Goal: Check status: Check status

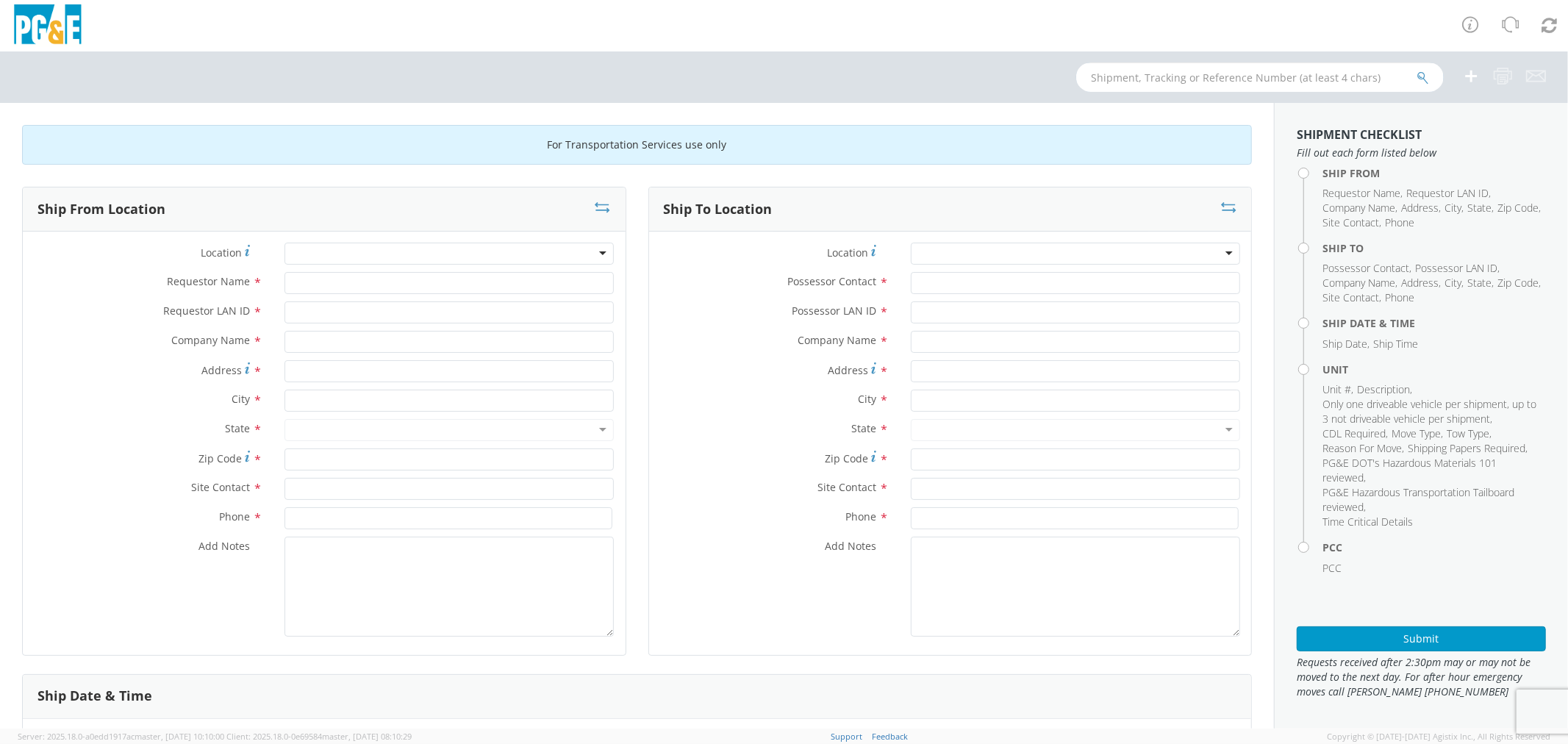
click at [1120, 85] on input "text" at bounding box center [1260, 77] width 368 height 30
type input "b28295"
click at [1417, 70] on button "submit" at bounding box center [1423, 79] width 13 height 18
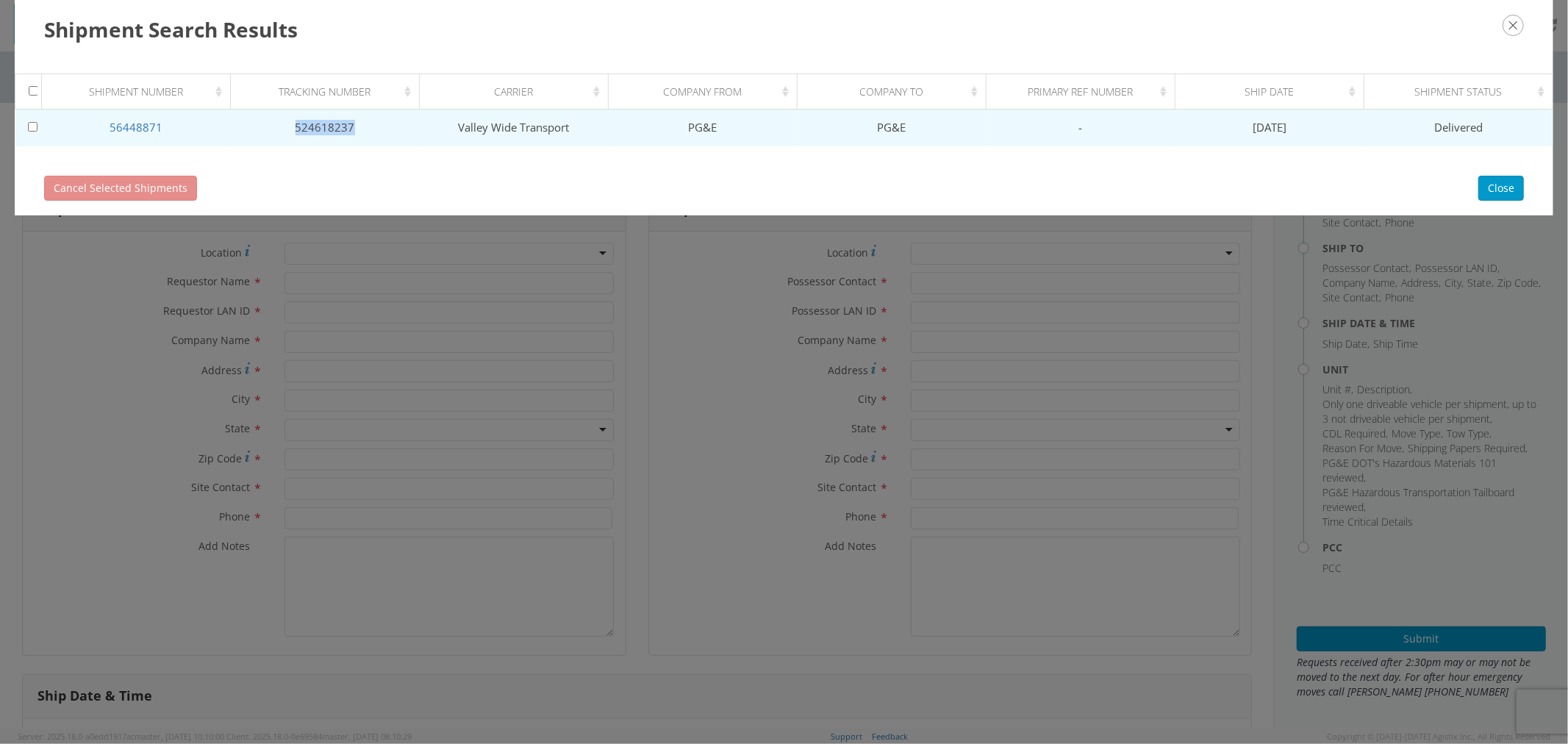
drag, startPoint x: 295, startPoint y: 123, endPoint x: 352, endPoint y: 123, distance: 57.0
click at [352, 123] on td "524618237" at bounding box center [325, 128] width 189 height 37
copy td "524618237"
click at [124, 122] on link "56448871" at bounding box center [136, 128] width 53 height 15
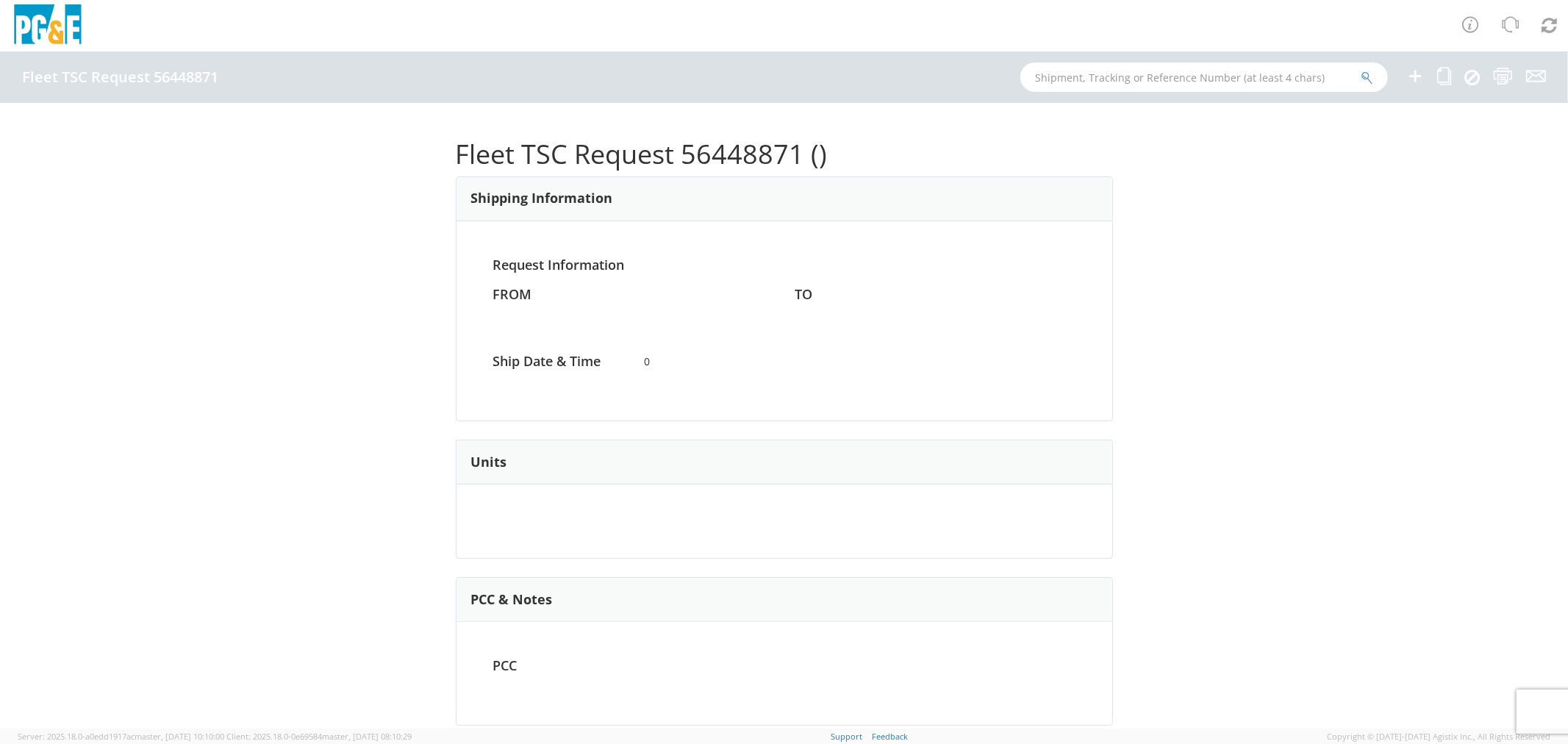
click at [1251, 295] on div "Fleet TSC Request 56448871 () Shipping Information Request Information FROM TO …" at bounding box center [784, 416] width 1568 height 626
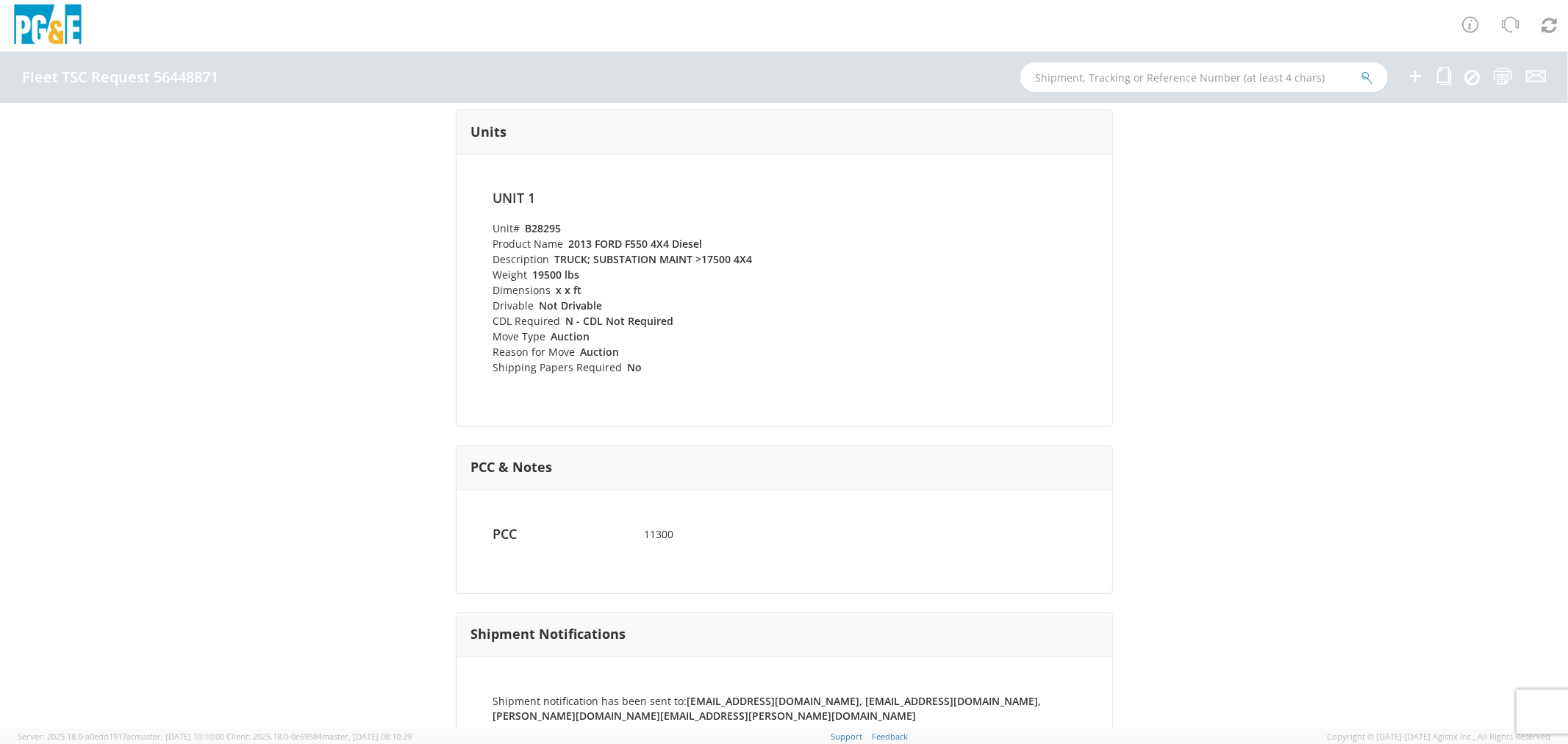
scroll to position [559, 0]
